Goal: Check status: Check status

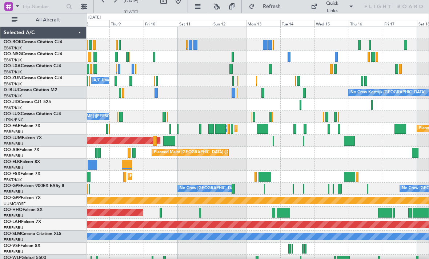
click at [233, 73] on div "Planned Maint Kortrijk-[GEOGRAPHIC_DATA]" at bounding box center [257, 69] width 341 height 12
click at [231, 65] on div at bounding box center [230, 69] width 3 height 10
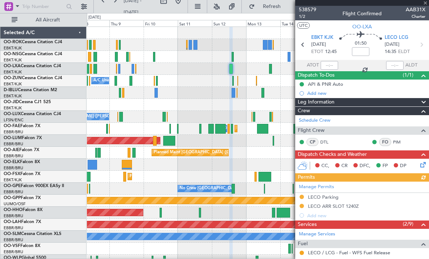
click at [425, 4] on div at bounding box center [362, 3] width 134 height 6
click at [426, 4] on span at bounding box center [424, 3] width 7 height 7
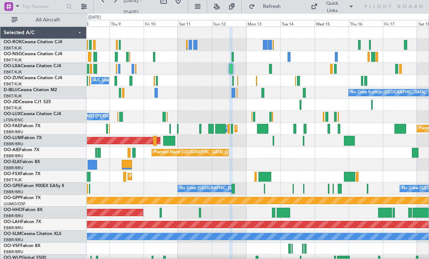
type input "0"
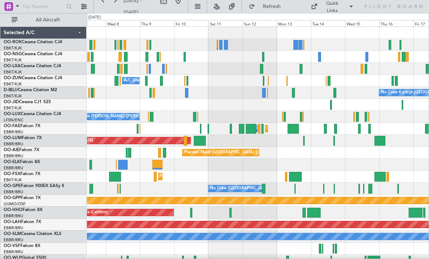
click at [185, 93] on div "No Crew Kortrijk-[GEOGRAPHIC_DATA]" at bounding box center [257, 93] width 341 height 12
click at [186, 93] on div at bounding box center [186, 93] width 3 height 10
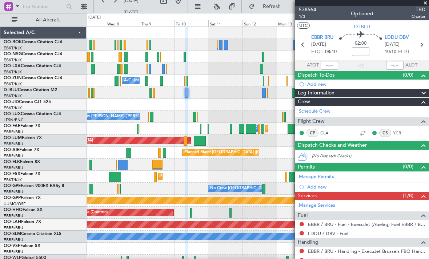
click at [424, 4] on span at bounding box center [424, 3] width 7 height 7
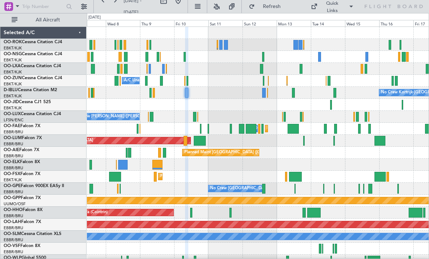
type input "0"
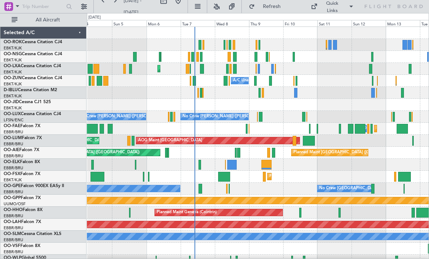
click at [198, 91] on div at bounding box center [197, 93] width 1 height 10
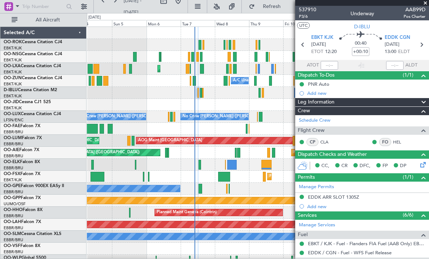
click at [425, 4] on span at bounding box center [424, 3] width 7 height 7
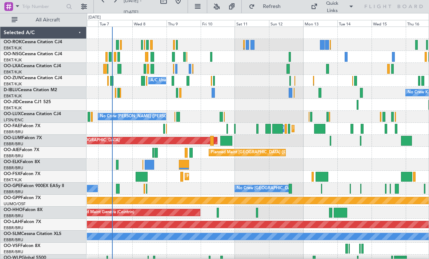
click at [288, 78] on div "A/C Unavailable [GEOGRAPHIC_DATA]-[GEOGRAPHIC_DATA]" at bounding box center [257, 81] width 341 height 12
click at [287, 79] on div "A/C Unavailable [GEOGRAPHIC_DATA]-[GEOGRAPHIC_DATA]" at bounding box center [257, 81] width 341 height 12
click at [289, 79] on div at bounding box center [290, 81] width 2 height 10
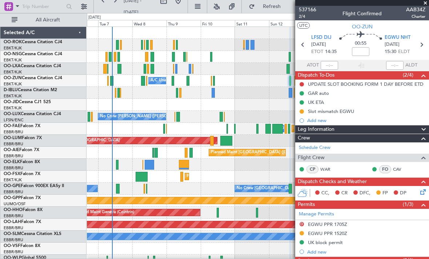
click at [422, 1] on span at bounding box center [424, 3] width 7 height 7
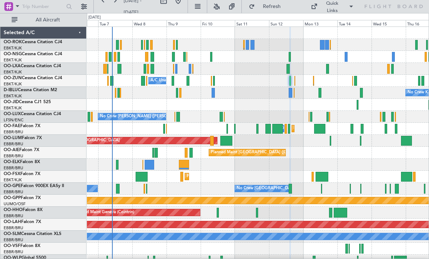
type input "0"
click at [311, 80] on div "A/C Unavailable [GEOGRAPHIC_DATA]-[GEOGRAPHIC_DATA]" at bounding box center [257, 81] width 341 height 12
click at [310, 78] on div "A/C Unavailable [GEOGRAPHIC_DATA]-[GEOGRAPHIC_DATA]" at bounding box center [257, 81] width 341 height 12
click at [313, 78] on div at bounding box center [313, 81] width 1 height 10
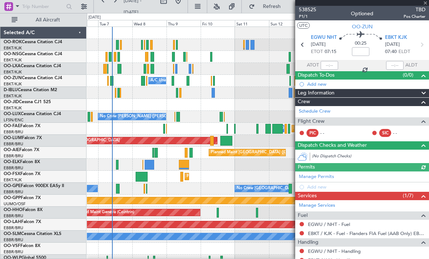
click at [423, 3] on div at bounding box center [362, 3] width 134 height 6
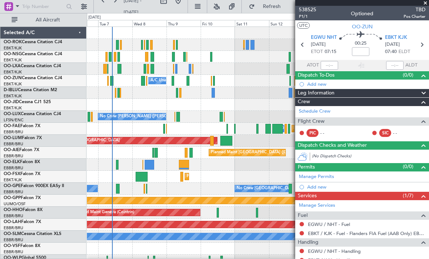
click at [426, 3] on span at bounding box center [424, 3] width 7 height 7
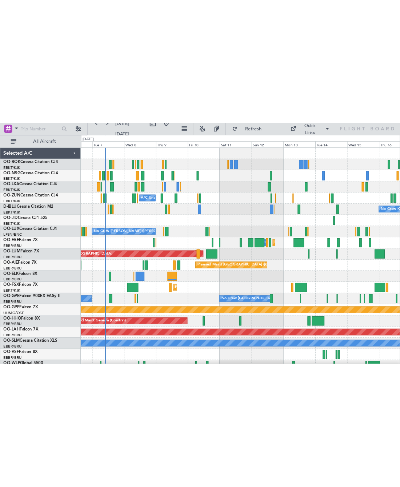
scroll to position [7, 0]
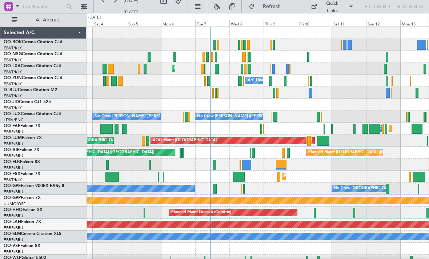
click at [272, 8] on span "Refresh" at bounding box center [271, 6] width 31 height 5
